Goal: Communication & Community: Answer question/provide support

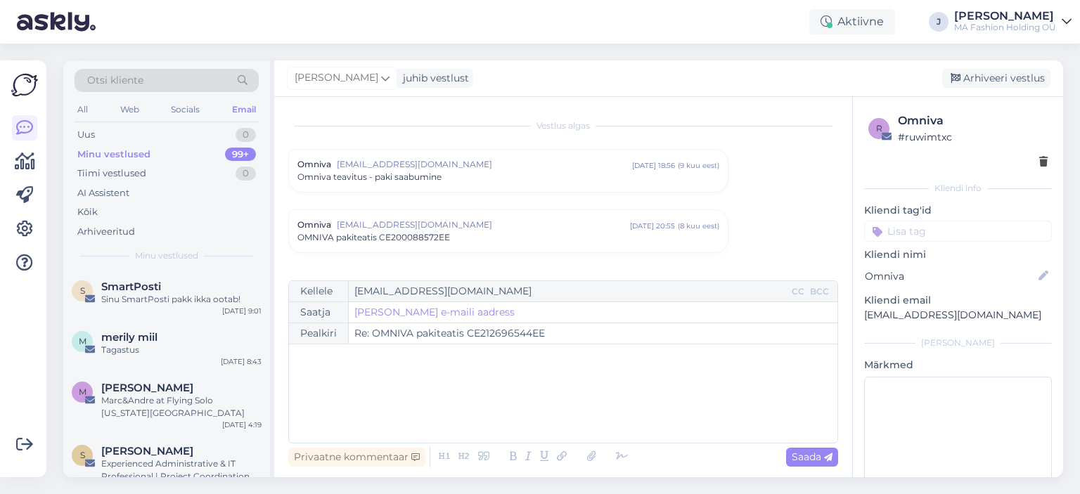
click at [153, 119] on div "All Web Socials Email" at bounding box center [167, 112] width 184 height 22
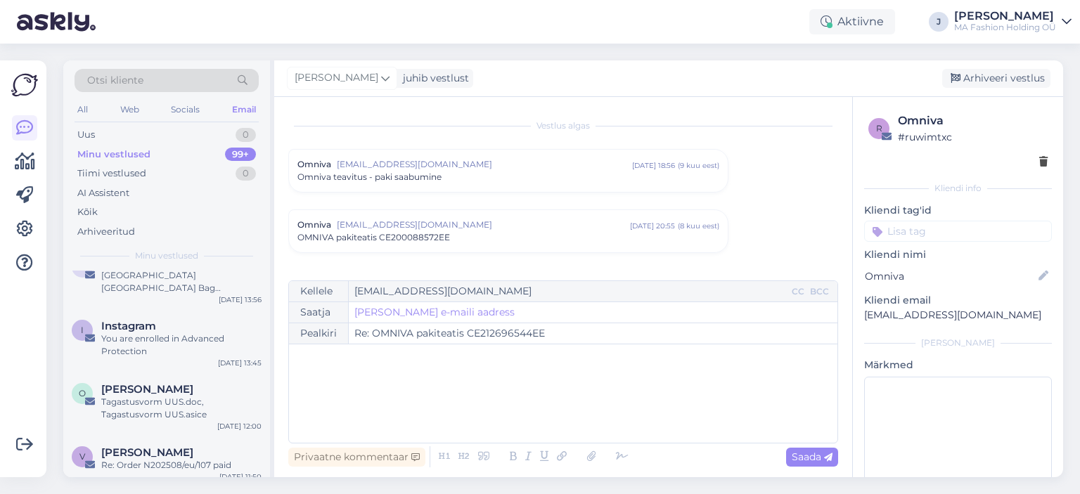
scroll to position [5998, 0]
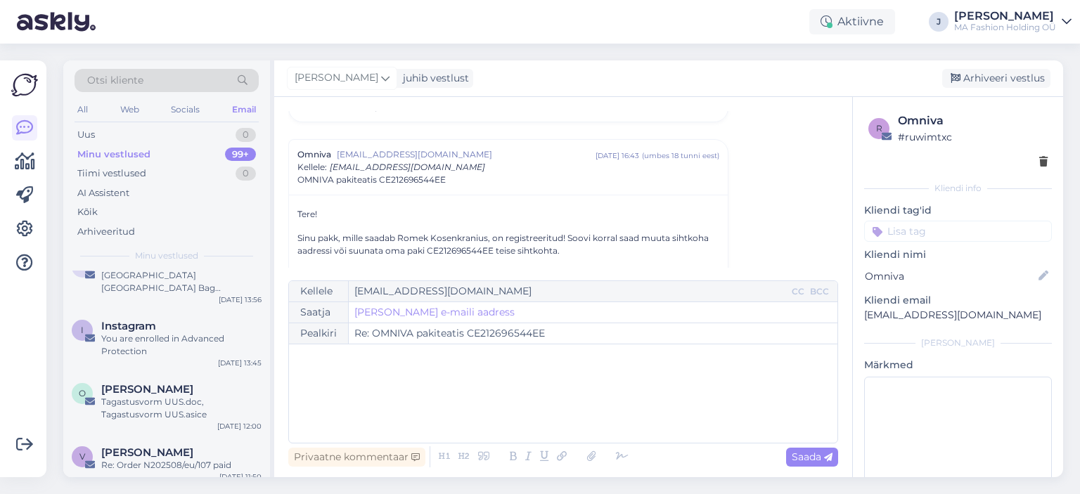
click at [145, 111] on div "All Web Socials Email" at bounding box center [167, 112] width 184 height 22
click at [139, 110] on div "Web" at bounding box center [129, 110] width 25 height 18
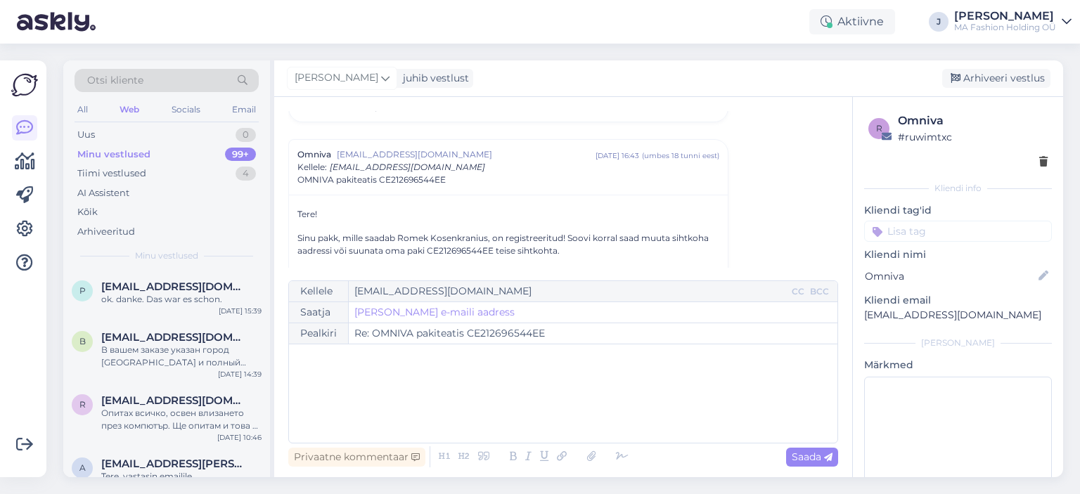
click at [132, 105] on div "Web" at bounding box center [129, 110] width 25 height 18
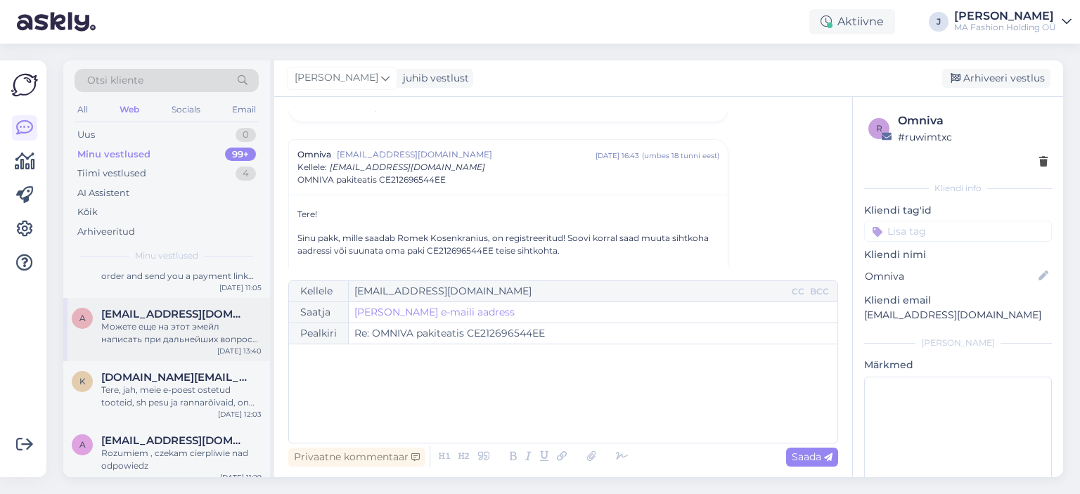
scroll to position [633, 0]
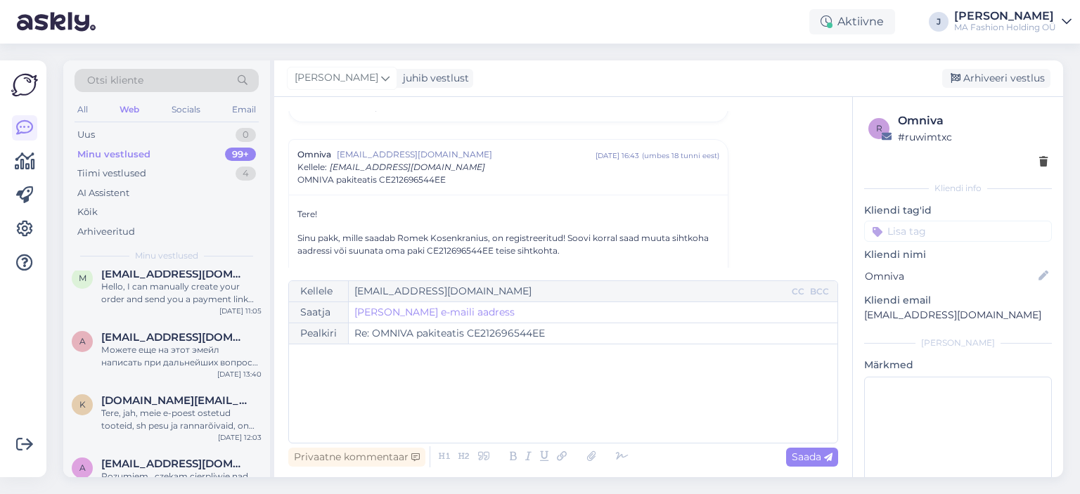
click at [157, 107] on div "All Web Socials Email" at bounding box center [167, 112] width 184 height 22
click at [183, 108] on div "Socials" at bounding box center [186, 110] width 34 height 18
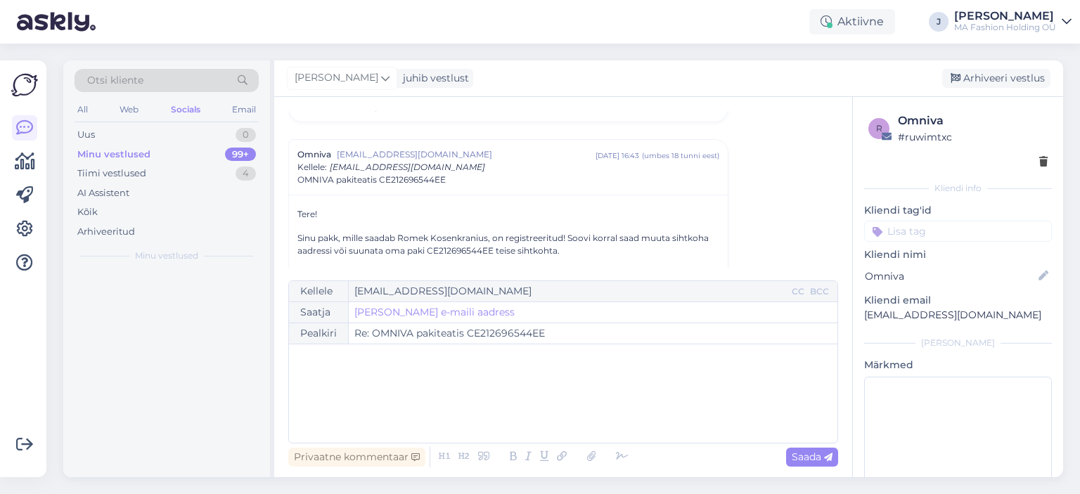
scroll to position [0, 0]
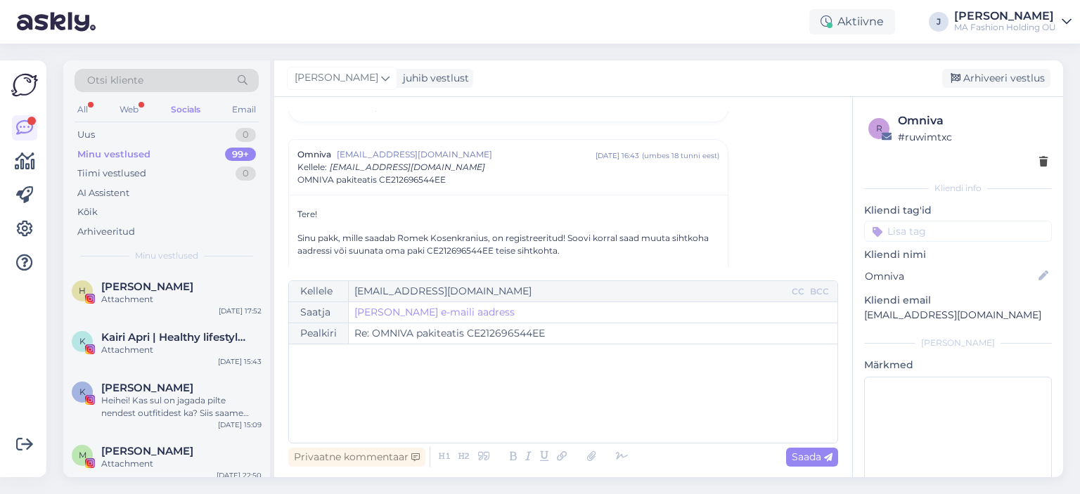
click at [146, 120] on div "All Web Socials Email" at bounding box center [167, 112] width 184 height 22
click at [136, 109] on div "Web" at bounding box center [129, 110] width 25 height 18
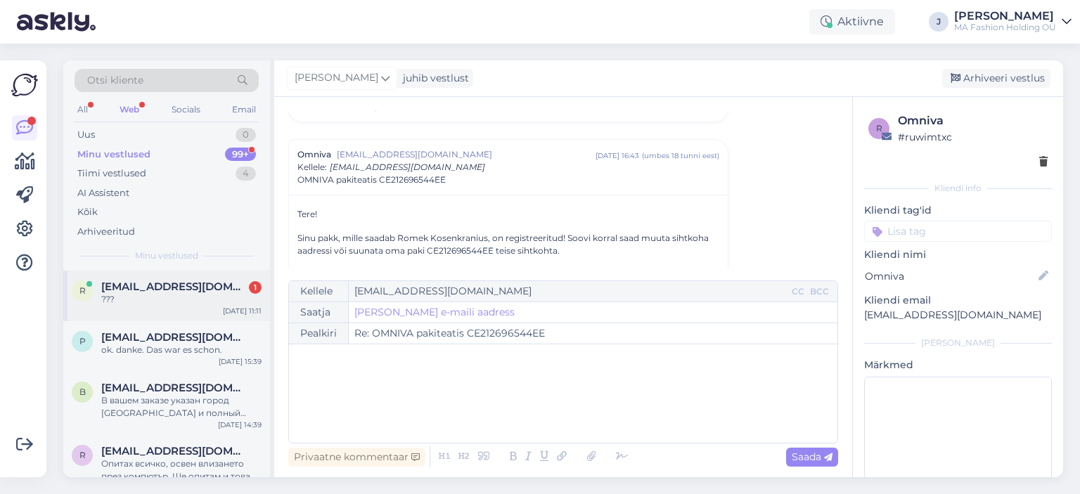
click at [207, 291] on div "[EMAIL_ADDRESS][DOMAIN_NAME] 1" at bounding box center [181, 287] width 160 height 13
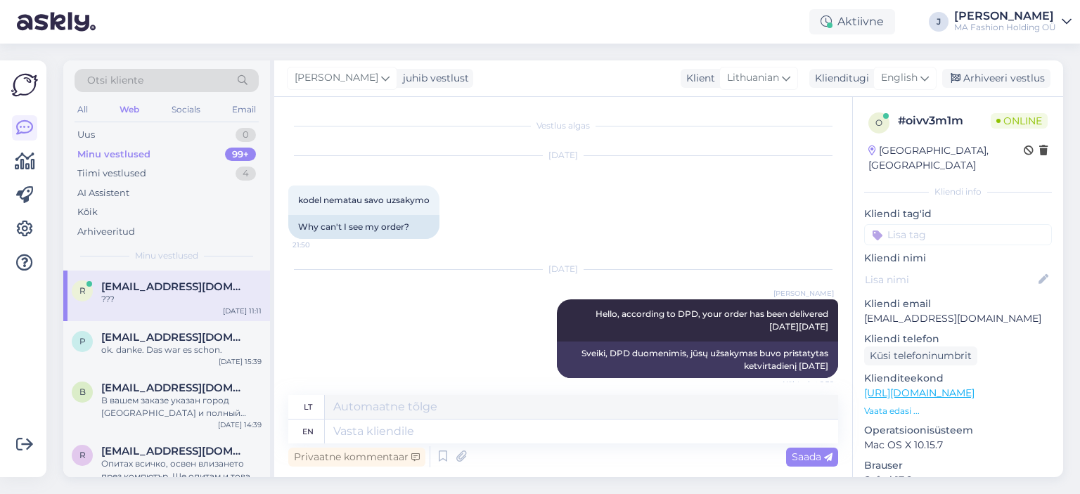
scroll to position [1779, 0]
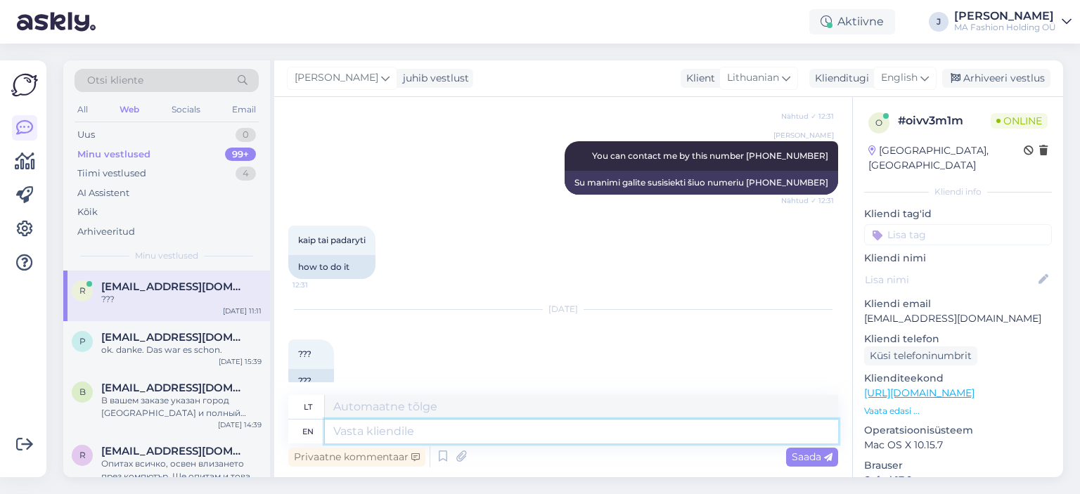
click at [423, 438] on textarea at bounding box center [581, 432] width 513 height 24
click at [895, 72] on span "English" at bounding box center [899, 77] width 37 height 15
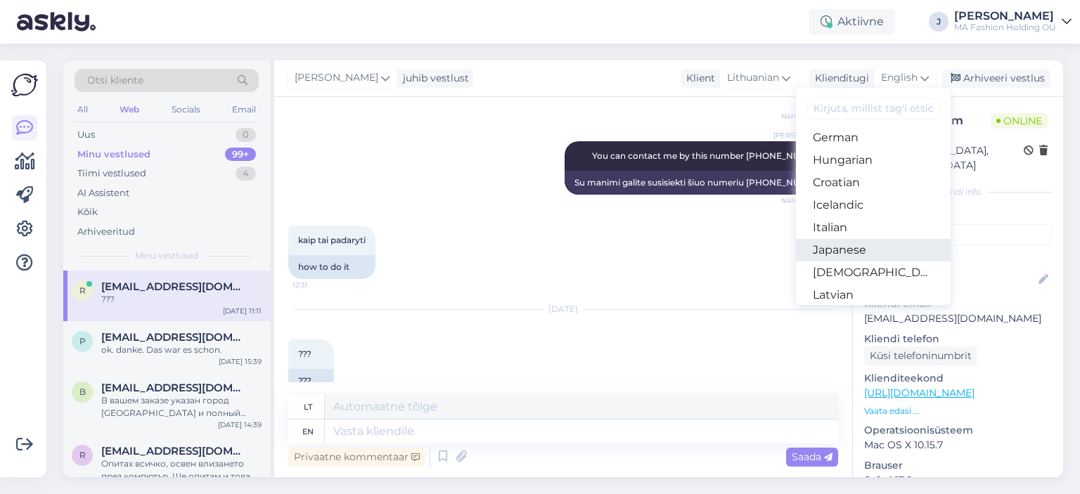
scroll to position [352, 0]
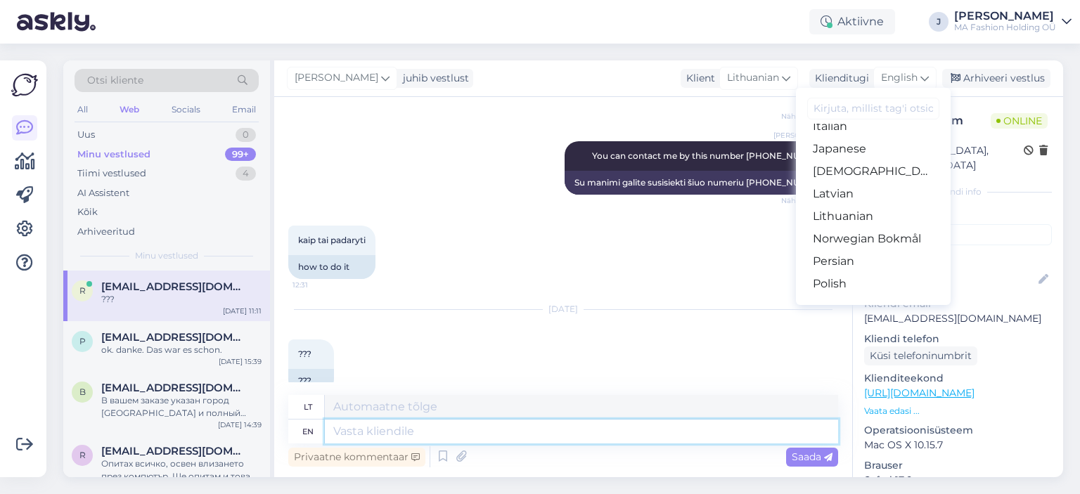
click at [454, 436] on textarea at bounding box center [581, 432] width 513 height 24
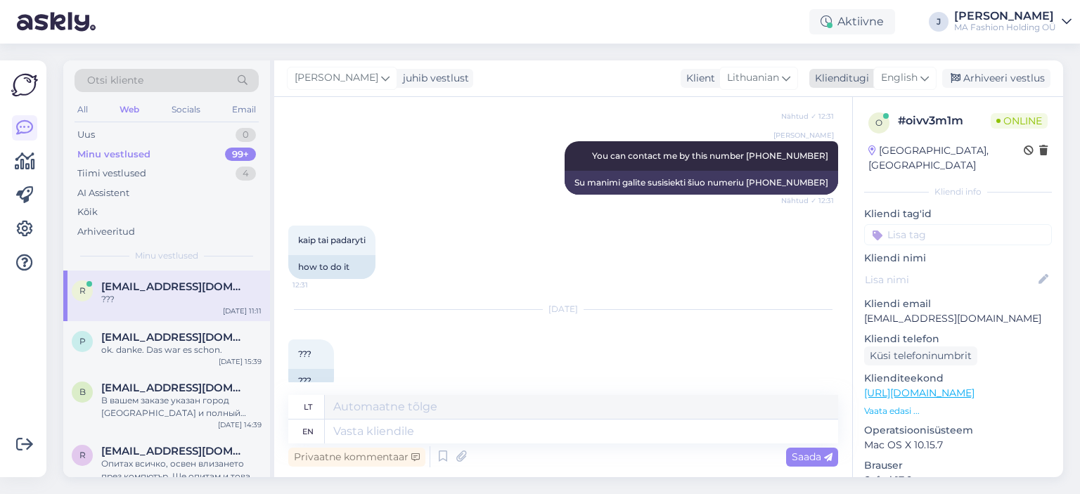
click at [912, 68] on div "English" at bounding box center [905, 78] width 63 height 23
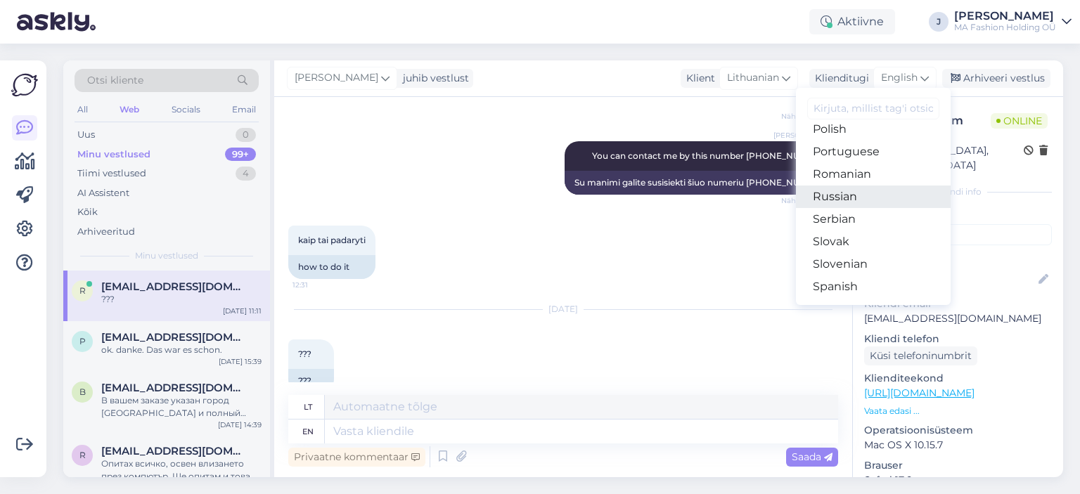
scroll to position [563, 0]
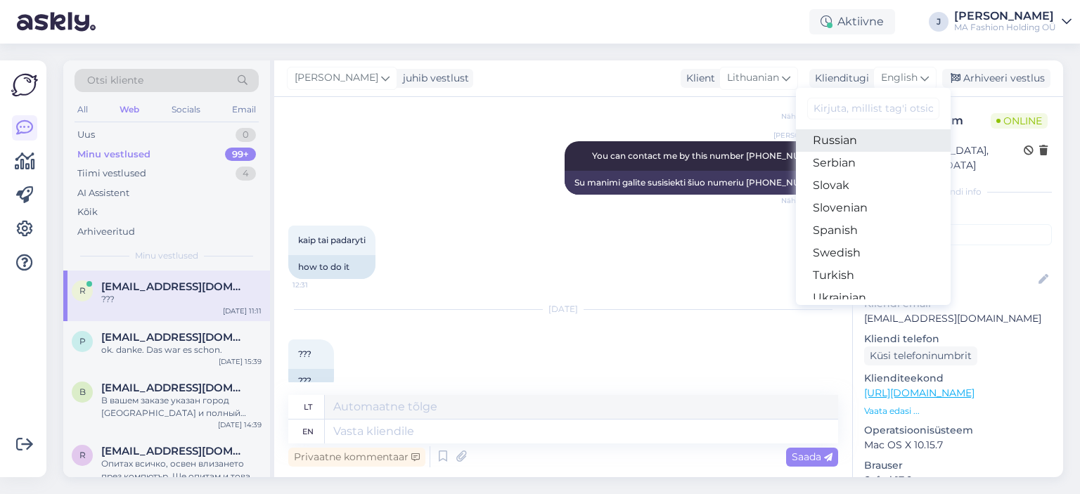
click at [869, 140] on link "Russian" at bounding box center [873, 140] width 155 height 23
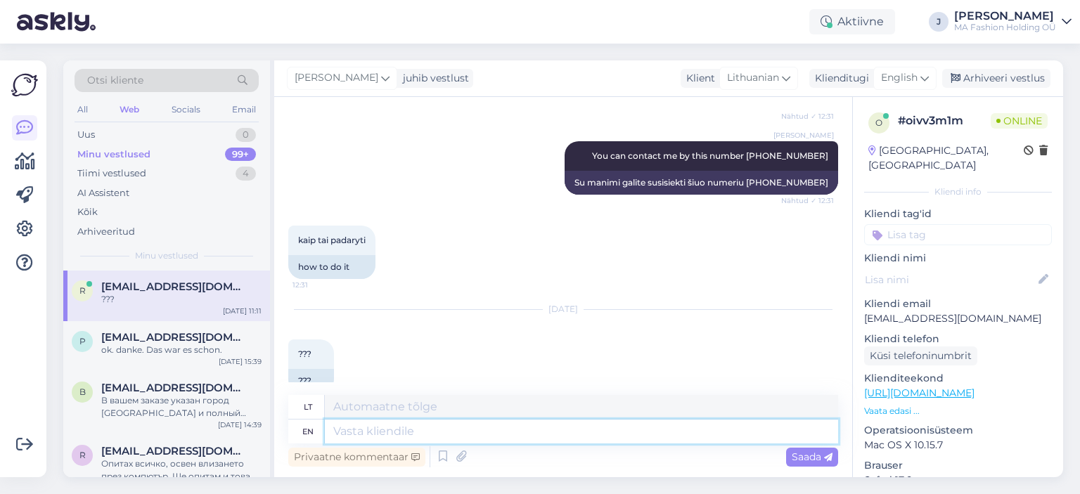
click at [551, 433] on textarea at bounding box center [581, 432] width 513 height 24
type textarea "D"
click at [927, 72] on icon at bounding box center [925, 77] width 8 height 15
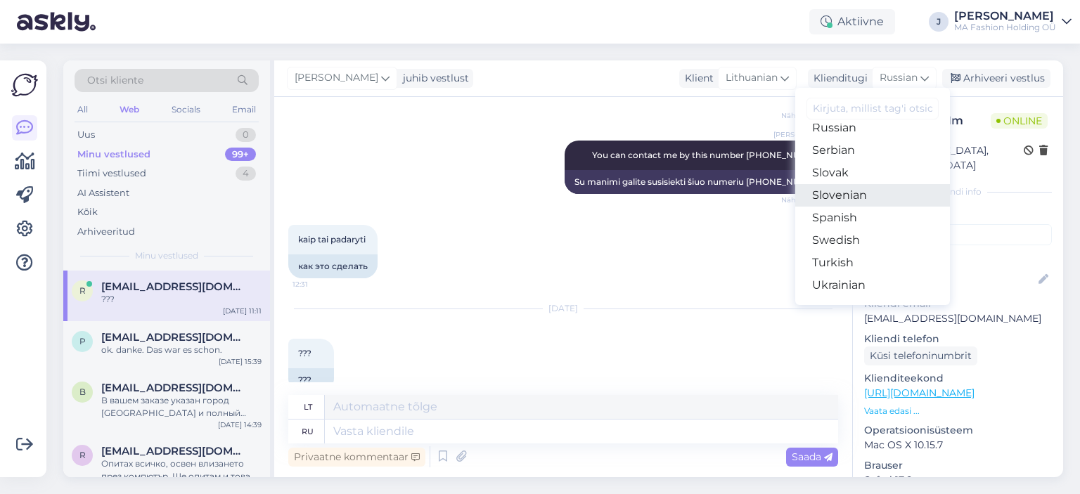
scroll to position [577, 0]
click at [877, 130] on link "Russian" at bounding box center [872, 126] width 155 height 23
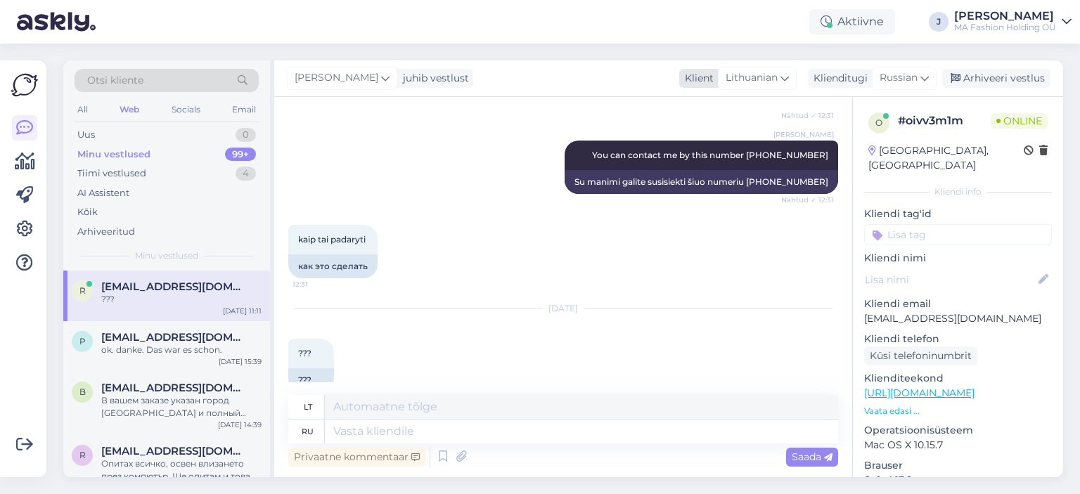
click at [789, 75] on icon at bounding box center [785, 77] width 8 height 15
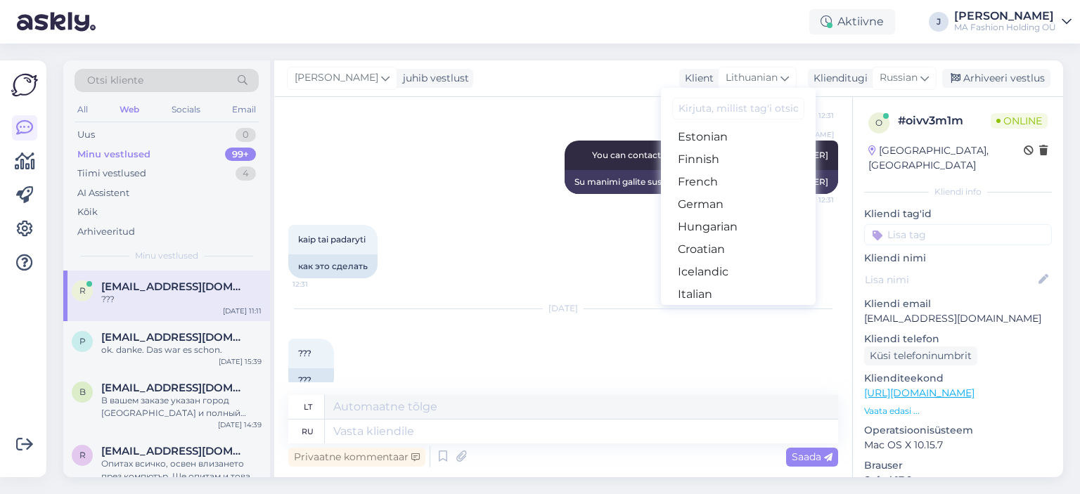
scroll to position [211, 0]
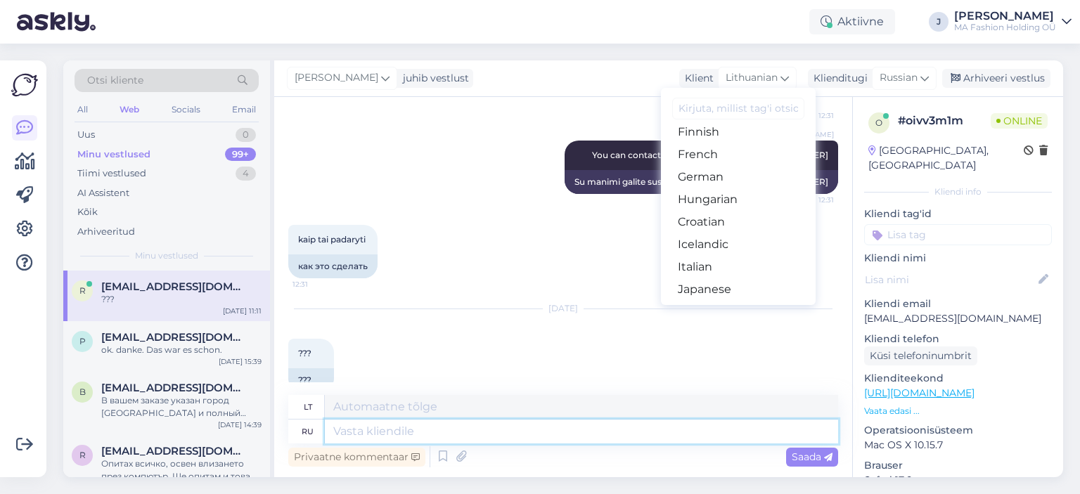
click at [486, 437] on textarea at bounding box center [581, 432] width 513 height 24
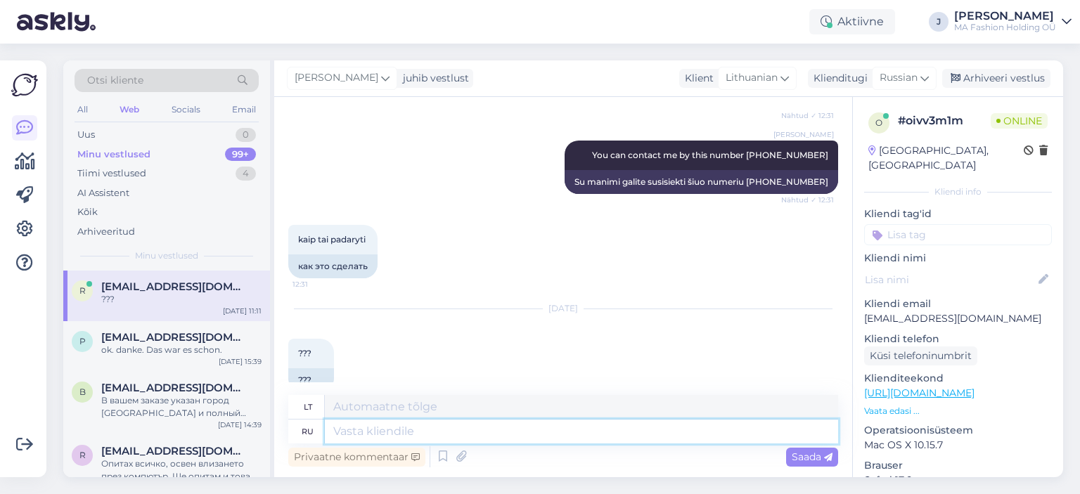
click at [565, 428] on textarea at bounding box center [581, 432] width 513 height 24
type textarea "Ж"
type textarea "Добрый"
type textarea "Geras"
type textarea "Добрый день,"
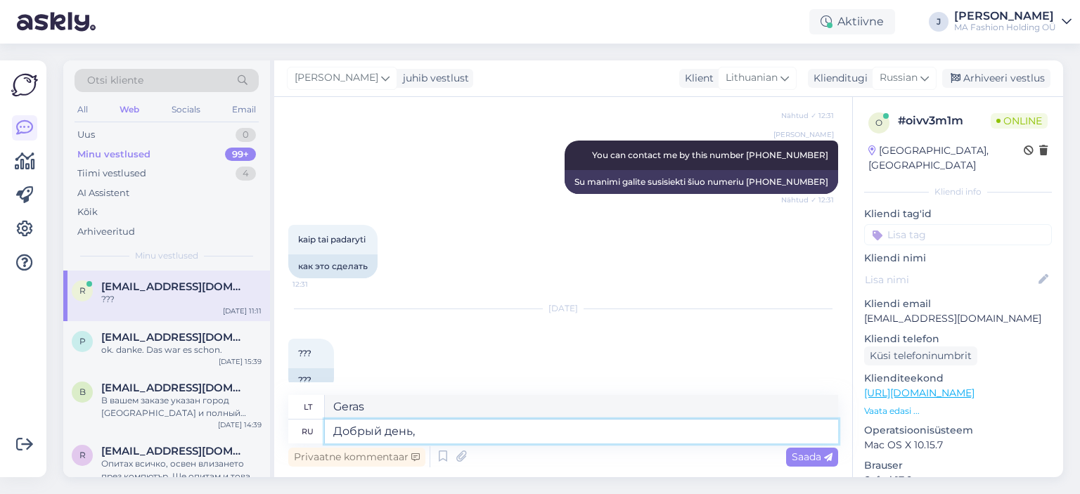
type textarea "Laba diena,"
type textarea "Добрый день, я"
type textarea "Laba diena, aš"
type textarea "Добрый день, я проверила *"
type textarea "Laba diena, patikrinau"
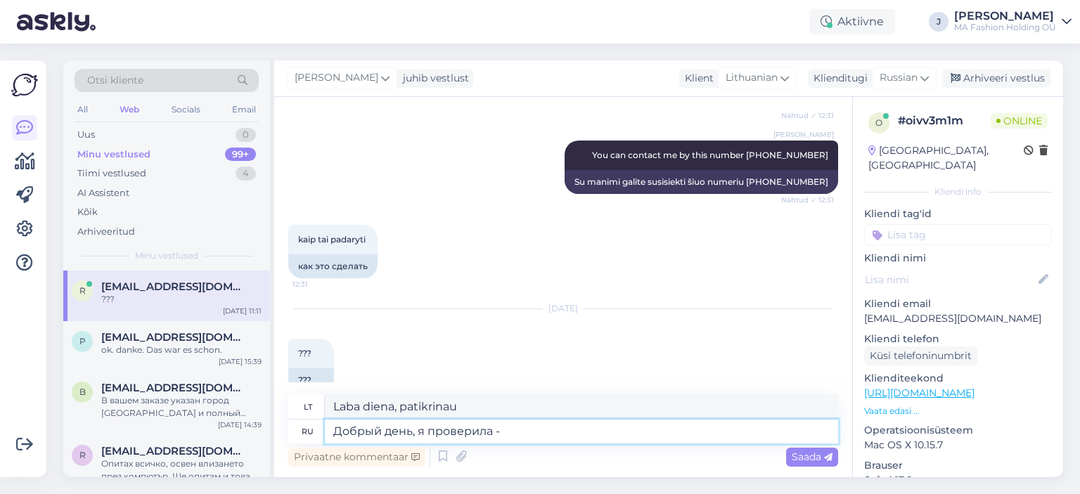
type textarea "Добрый день, я проверила -"
type textarea "Laba diena, patikrinau..."
type textarea "Добрый день, я проверила - ваш"
type textarea "Laba diena, patikrinau – tavo"
type textarea "Добрый день, я проверила - ваш возр"
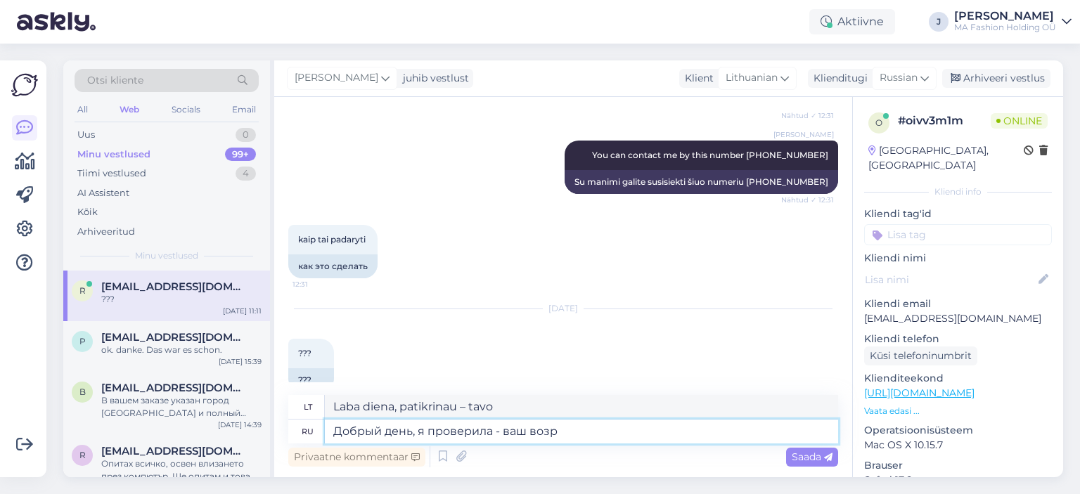
type textarea "Laba diena, patikrinau – jūsų amžius"
type textarea "Добрый день, я проверила - ваш возврат"
type textarea "Laba diena, patikrinau – jūsų grįžimas"
type textarea "Добрый день, я проверила - ваш возврат пришел"
type textarea "Laba diena, patikrinau – Jūsų grąžinimas jau gavau."
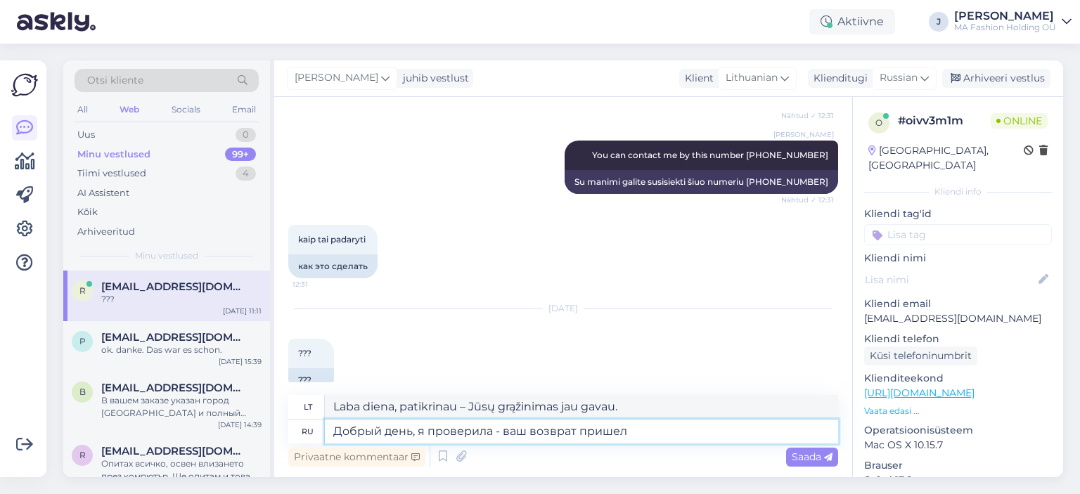
type textarea "Добрый день, я проверила - ваш возврат пришел ("
type textarea "Laba diena, patikrinau – grąžinimas jau gavau."
type textarea "Добрый день, я проверила - ваш возврат пришел (2"
type textarea "Laba diena, patikrinau – jūsų grąžinimas atvyko (2"
type textarea "Добрый день, я проверила - ваш возврат пришел (2 купальника)."
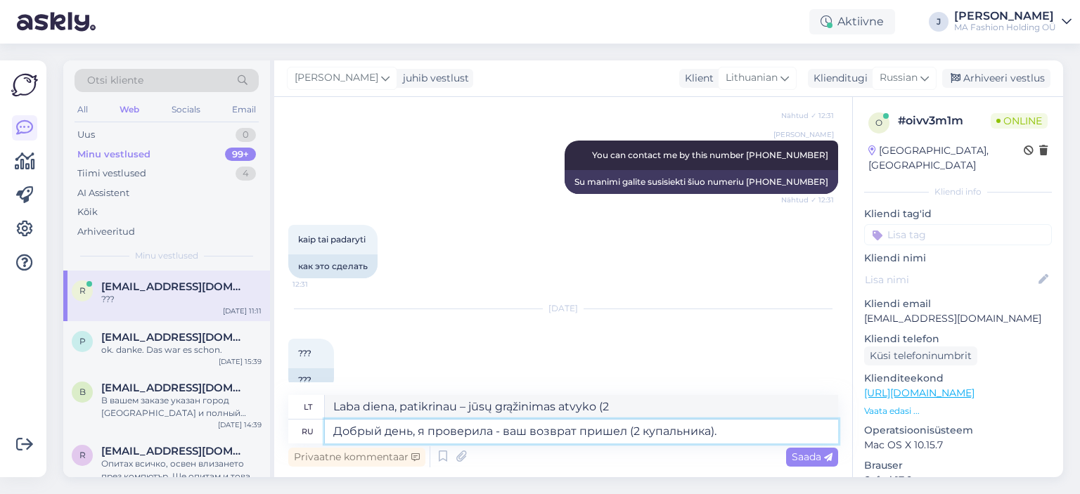
type textarea "Laba diena, patikrinau – atkeliavo jūsų grąža (2 maudymosi kostiumėliai)."
type textarea "Добрый день, я проверила - ваш возврат пришел (2 купальника). Я"
type textarea "Laba diena, patikrinau – atvyko jūsų grąža (2 maudymosi kostiumėliai)."
type textarea "Добрый день, я проверила - ваш возврат пришел (2 купальника). Я оформлю ил"
type textarea "Laba diena, patikrinau – jūsų grąžinimas atvyko (2 maudymosi kostiumėliai). [GE…"
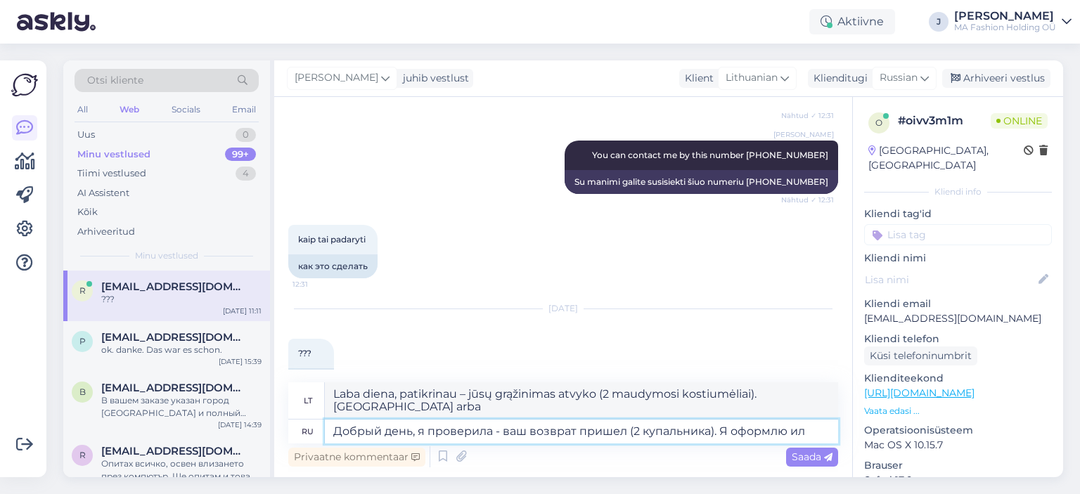
type textarea "Добрый день, я проверила - ваш возврат пришел (2 купальника). Я оформлю и"
type textarea "Laba diena, patikrinau – jūsų grąžinimas atvyko (2 maudymosi kostiumėliai). Apd…"
type textarea "Добрый день, я проверила - ваш возврат пришел (2 купальника). Я оформлю с"
type textarea "Laba diena, patikrinau – jūsų grąžinimas atvyko (2 maudymosi kostiumėliai). Išd…"
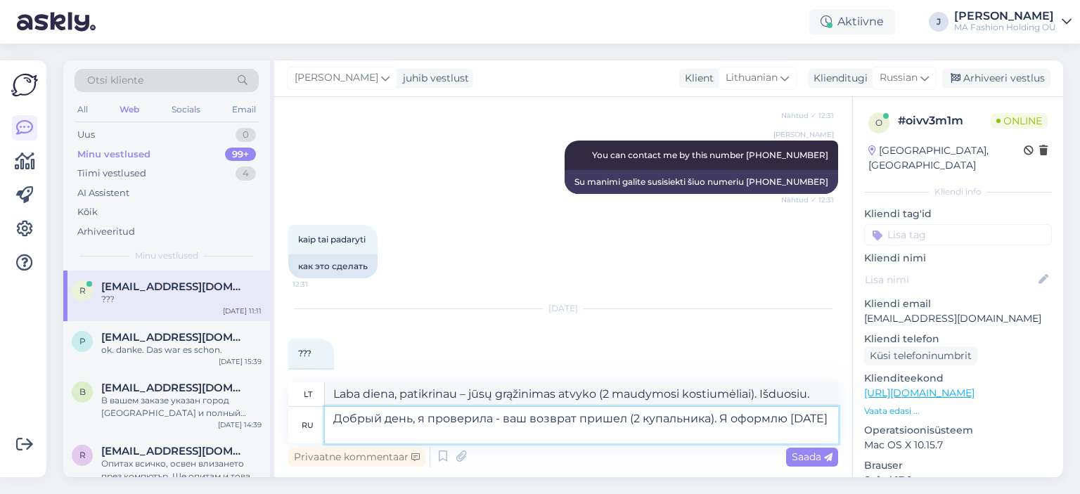
type textarea "Добрый день, я проверила - ваш возврат пришел (2 купальника). Я оформлю [DATE]"
type textarea "Laba diena, patikrinau – jūsų grąžinimas atvyko (2 maudymosi kostiumėliai). Apd…"
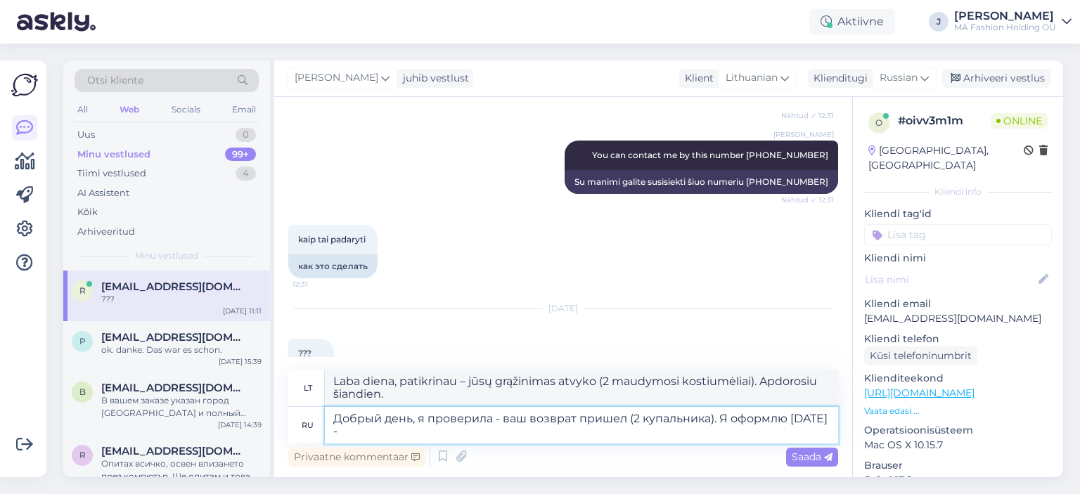
type textarea "Добрый день, я проверила - ваш возврат пришел (2 купальника). Я оформлю [DATE] -"
type textarea "Laba diena, patikrinau – jūsų grąžinimas atvyko (2 maudymosi kostiumėliai). Apd…"
type textarea "Добрый день, я проверила - ваш возврат пришел (2 купальника). Я оформлю [DATE] …"
type textarea "Laba diena, patikrinau – jūsų grąžinimas atvyko (2 maudymosi kostiumėliai). Apd…"
type textarea "Добрый день, я проверила - ваш возврат пришел (2 купальника). Я оформлю [DATE] …"
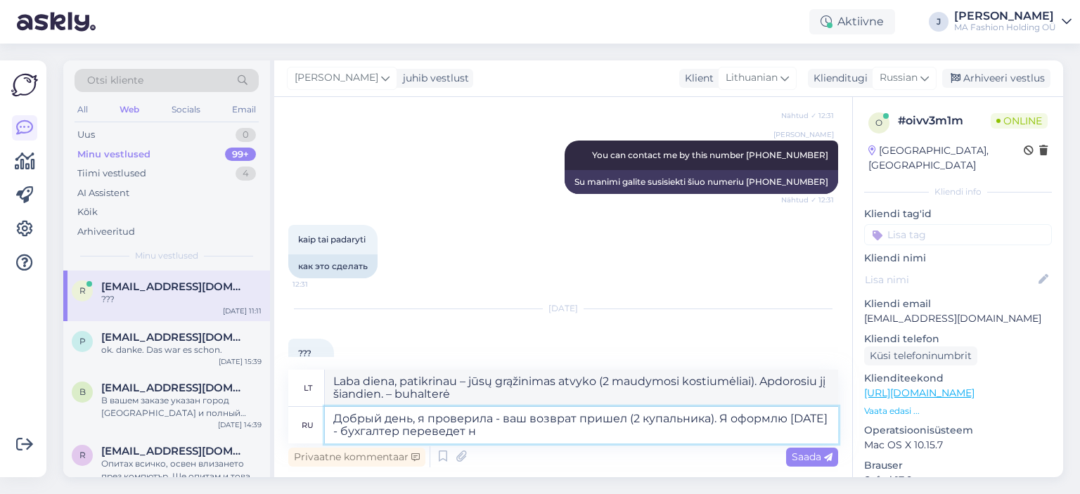
type textarea "Laba diena, patikrinau – jūsų grąžinimas atkeliavo (2 maudymosi kostiumėliai). …"
type textarea "Добрый день, я проверила - ваш возврат пришел (2 купальника). Я оформлю [DATE] …"
type textarea "Laba diena, patikrinau – jūsų grąžinimas atvyko (2 maudymosi kostiumėliai). Šia…"
type textarea "Добрый день, я проверила - ваш возврат пришел (2 купальника). Я оформлю [DATE] …"
type textarea "Laba diena, patikrinau – jūsų grąžinimas atvyko (2 maudymosi kostiumėliai). Šia…"
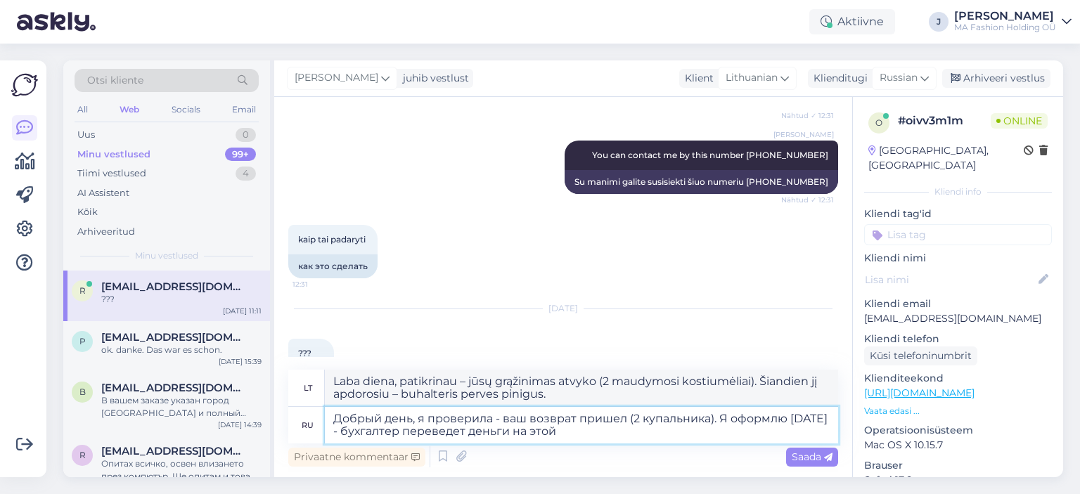
type textarea "Добрый день, я проверила - ваш возврат пришел (2 купальника). Я оформлю [DATE] …"
type textarea "Laba diena, patikrinau – jūsų grąžinimas atvyko (2 maudymosi kostiumėliai). Šia…"
type textarea "Добрый день, я проверила - ваш возврат пришел (2 купальника). Я оформлю [DATE] …"
type textarea "Laba diena, patikrinau – jūsų grąžinimas atvyko (2 maudymosi kostiumėliai). Šia…"
type textarea "Добрый день, я проверила - ваш возврат пришел (2 купальника). Я оформлю [DATE] …"
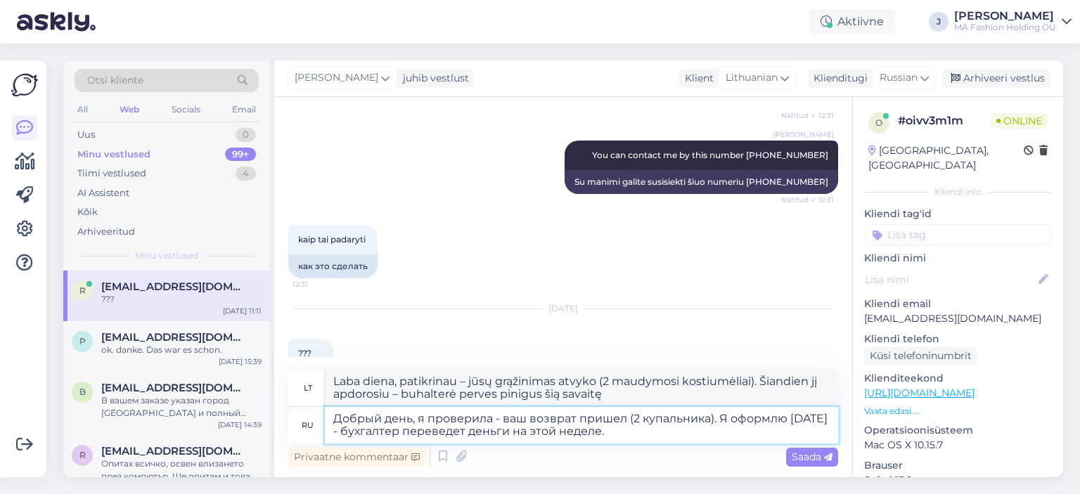
type textarea "Laba diena, patikrinau – jūsų grąžinimas atkeliavo (2 maudymosi kostiumėliai). …"
drag, startPoint x: 712, startPoint y: 417, endPoint x: 631, endPoint y: 414, distance: 81.0
click at [631, 414] on textarea "Добрый день, я проверила - ваш возврат пришел (2 купальника). Я оформлю [DATE] …" at bounding box center [581, 425] width 513 height 37
type textarea "Добрый день, я проверила - ваш возврат пришел (). Я оформлю [DATE] - бухгалтер …"
type textarea "Laba diena, patikrinau – Jūsų grąžinamoji išmoka atkeliavo (). Apdorosiu ją šia…"
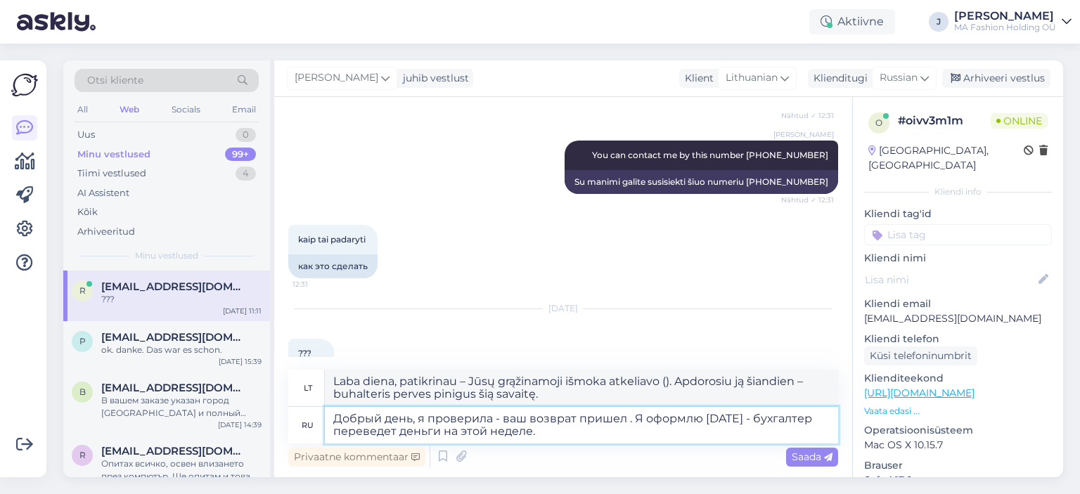
type textarea "Добрый день, я проверила - ваш возврат пришел. Я оформлю [DATE] - бухгалтер пер…"
type textarea "Laba diena, patikrinau – Jūsų grąžinamoji išmoka gavau. Apdorosiu ją šiandien –…"
click at [648, 428] on textarea "Добрый день, я проверила - ваш возврат пришел. Я оформлю [DATE] - бухгалтер пер…" at bounding box center [581, 425] width 513 height 37
click at [691, 421] on textarea "Добрый день, я проверила - ваш возврат пришел. Я оформлю [DATE] - бухгалтер пер…" at bounding box center [581, 425] width 513 height 37
click at [703, 421] on textarea "Добрый день, я проверила - ваш возврат пришел. Я оформлю [DATE] - бухгалтер пер…" at bounding box center [581, 425] width 513 height 37
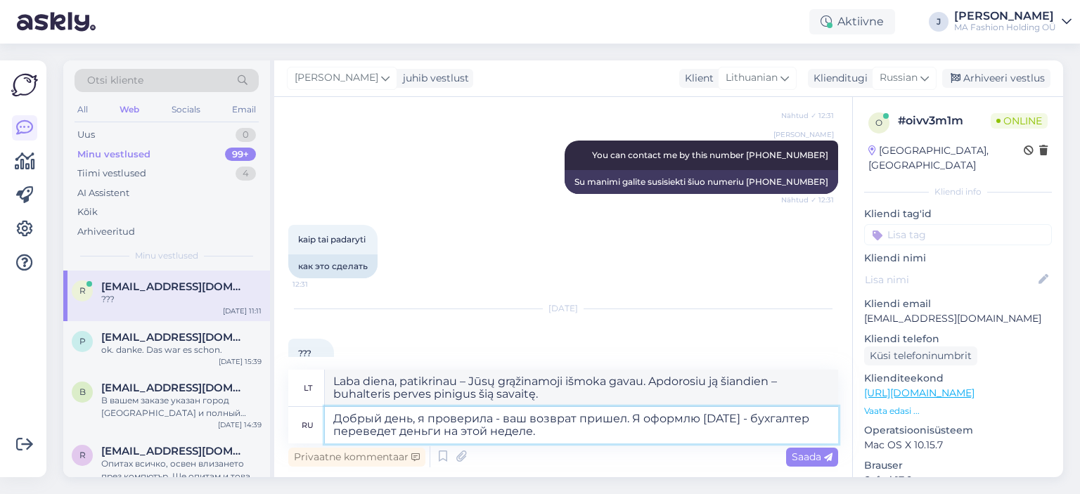
click at [716, 437] on textarea "Добрый день, я проверила - ваш возврат пришел. Я оформлю [DATE] - бухгалтер пер…" at bounding box center [581, 425] width 513 height 37
drag, startPoint x: 588, startPoint y: 426, endPoint x: 635, endPoint y: 444, distance: 50.3
click at [587, 426] on textarea "Добрый день, я проверила - ваш возврат пришел. Я оформлю [DATE] - бухгалтер пер…" at bounding box center [581, 425] width 513 height 37
type textarea "Добрый день, я проверила - ваш возврат пришел. Я оформлю [DATE] - бухгалтер пер…"
click at [793, 463] on span "Saada" at bounding box center [812, 457] width 41 height 13
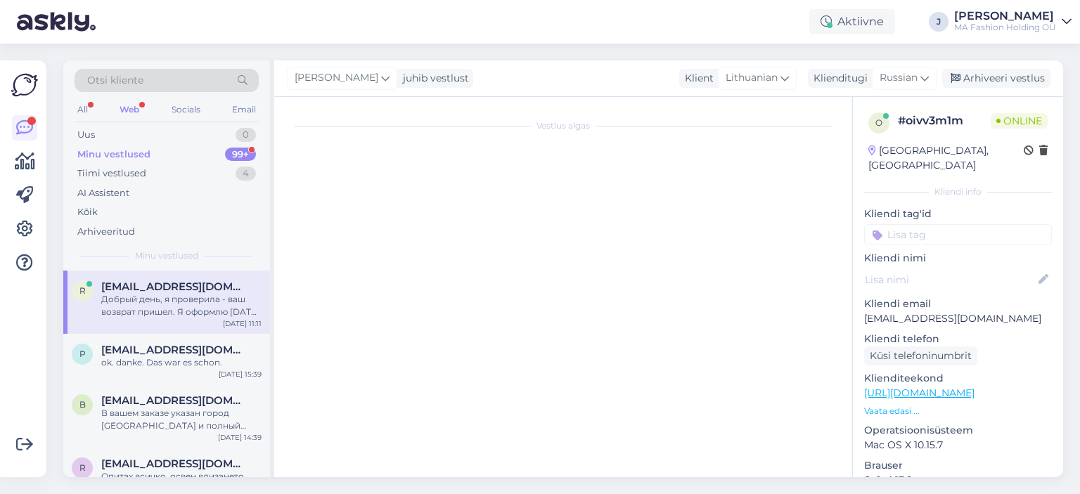
scroll to position [6130, 0]
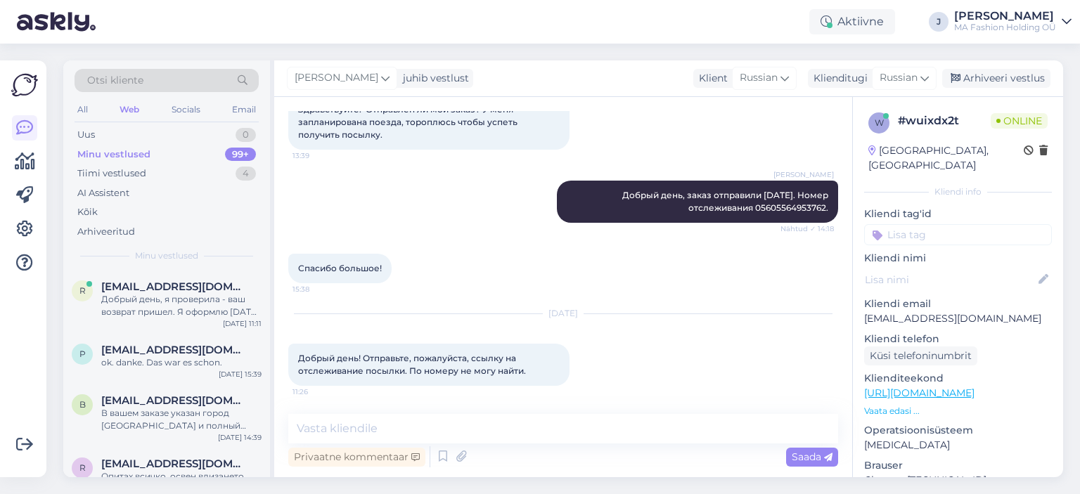
click at [461, 376] on span "Добрый день! Отправьте, пожалуйста, ссылку на отслеживание посылки. По номеру н…" at bounding box center [412, 364] width 228 height 23
click at [754, 204] on span "Добрый день, заказ отправили [DATE]. Номер отслеживания 05605564953762." at bounding box center [726, 201] width 208 height 23
copy span "05605564953762"
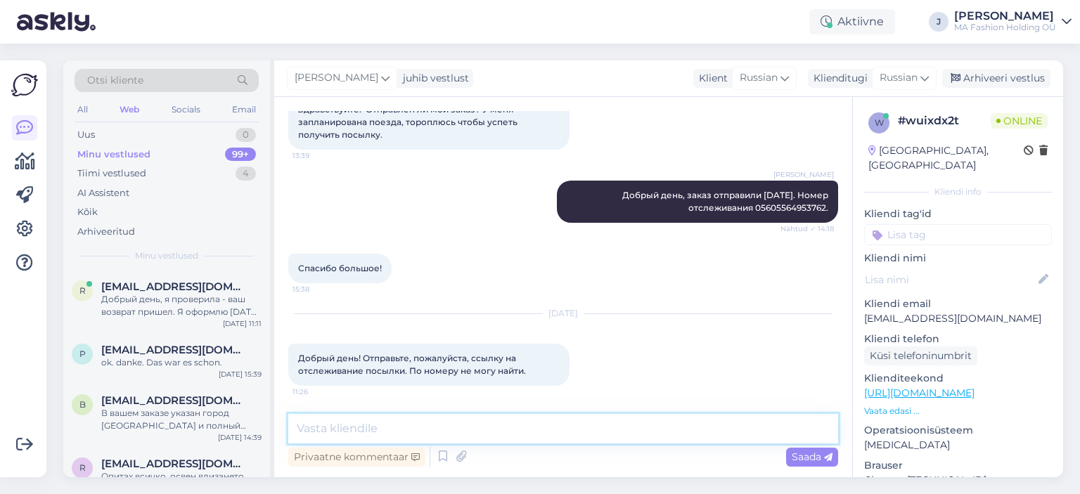
click at [335, 416] on textarea at bounding box center [563, 429] width 550 height 30
paste textarea "[URL][DOMAIN_NAME]"
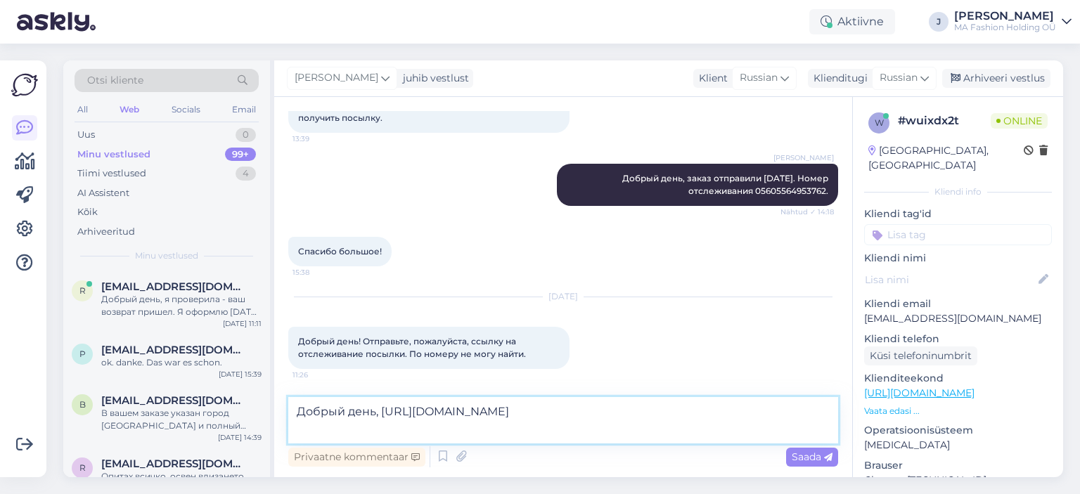
type textarea "Добрый день, [URL][DOMAIN_NAME]"
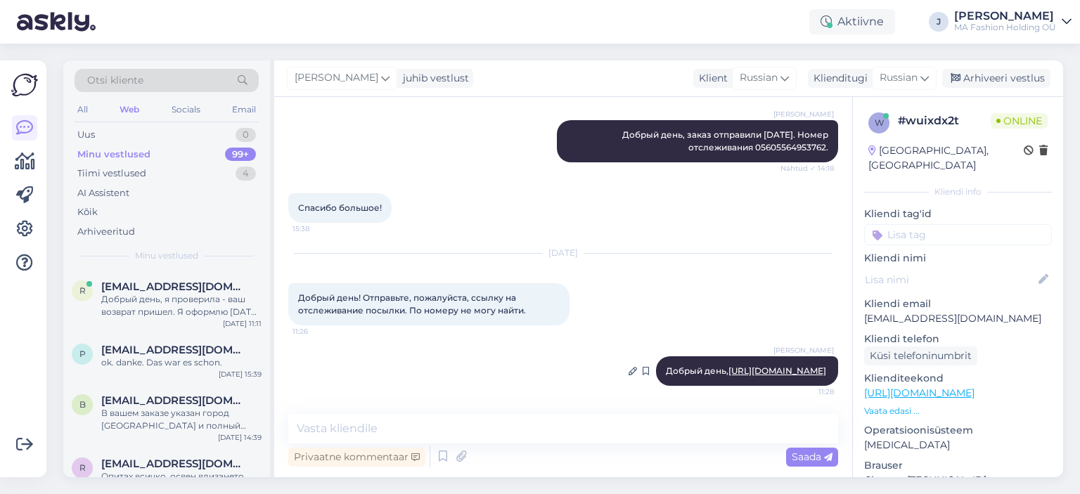
click at [708, 357] on div "[PERSON_NAME] день, [URL][DOMAIN_NAME] 11:28" at bounding box center [747, 372] width 182 height 30
click at [729, 366] on link "[URL][DOMAIN_NAME]" at bounding box center [778, 371] width 98 height 11
click at [433, 298] on span "Добрый день! Отправьте, пожалуйста, ссылку на отслеживание посылки. По номеру н…" at bounding box center [412, 304] width 228 height 23
click at [430, 297] on span "Добрый день! Отправьте, пожалуйста, ссылку на отслеживание посылки. По номеру н…" at bounding box center [412, 304] width 228 height 23
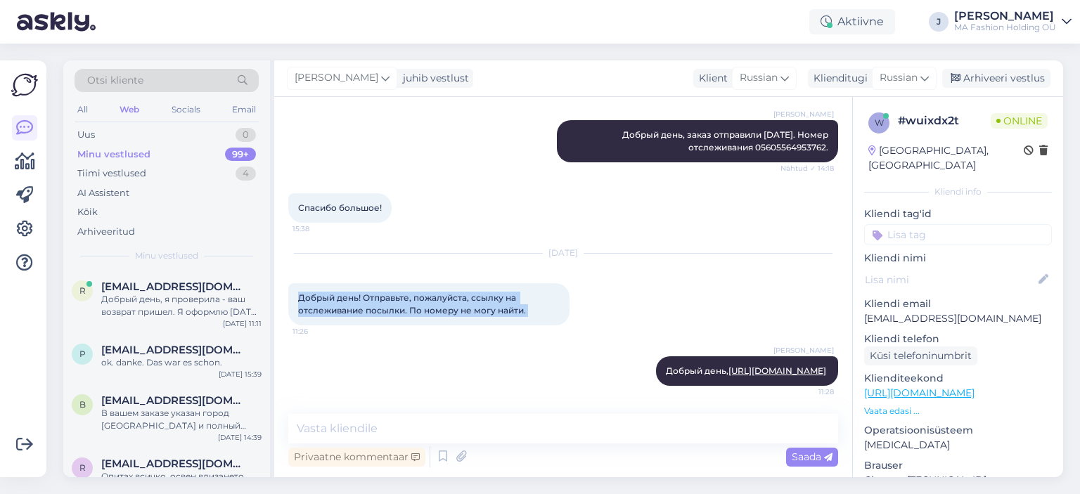
click at [430, 297] on span "Добрый день! Отправьте, пожалуйста, ссылку на отслеживание посылки. По номеру н…" at bounding box center [412, 304] width 228 height 23
